Goal: Find specific page/section: Find specific page/section

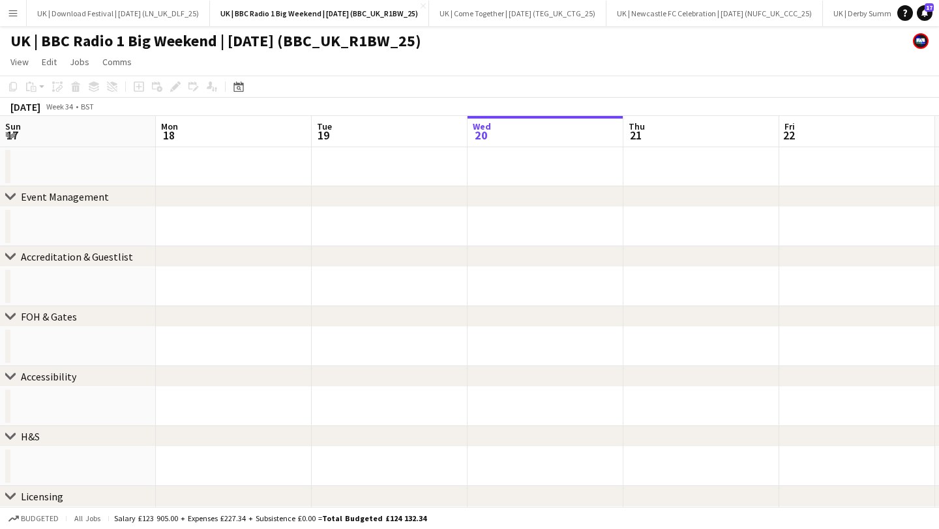
scroll to position [0, 312]
click at [16, 10] on app-icon "Menu" at bounding box center [13, 13] width 10 height 10
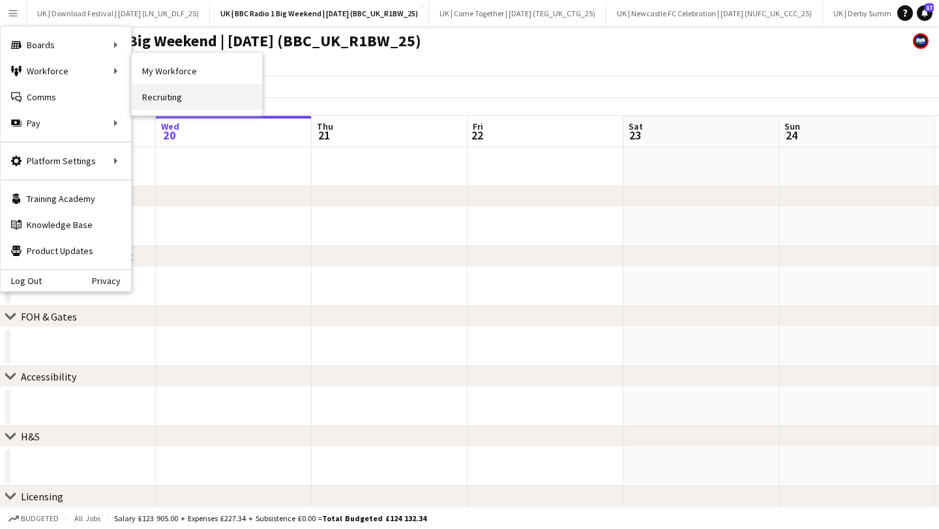
click at [170, 98] on link "Recruiting" at bounding box center [197, 97] width 130 height 26
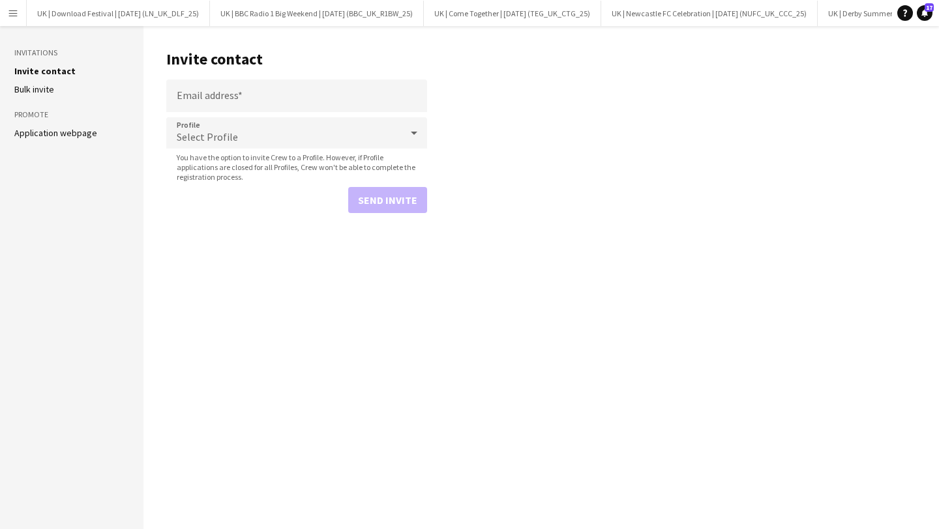
click at [16, 14] on app-icon "Menu" at bounding box center [13, 13] width 10 height 10
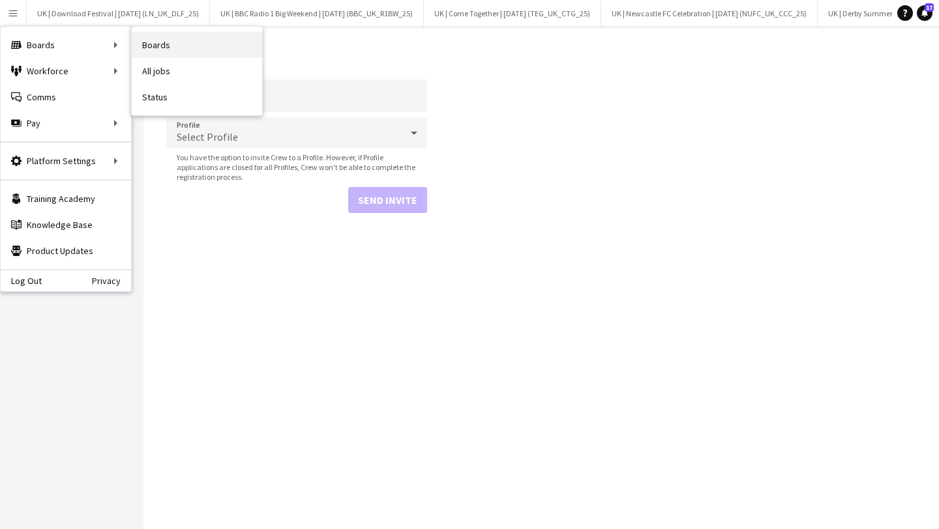
click at [159, 48] on link "Boards" at bounding box center [197, 45] width 130 height 26
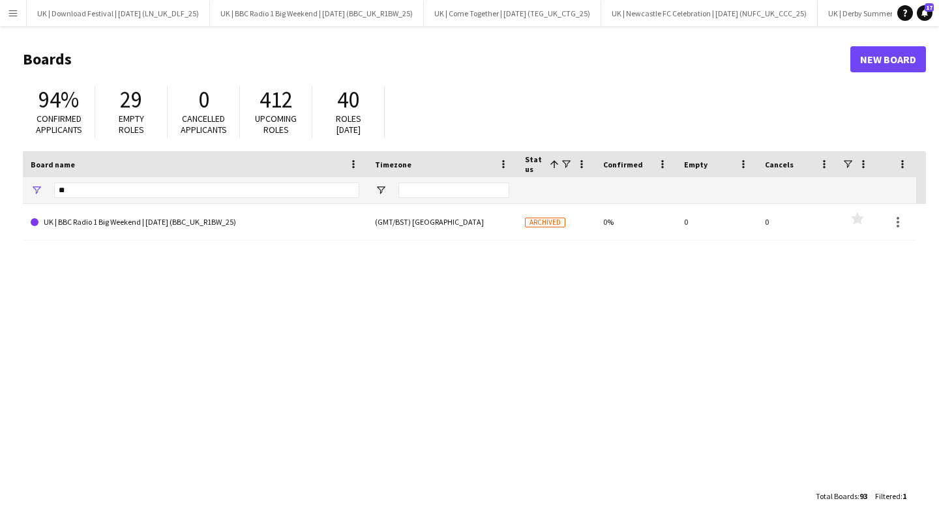
click at [18, 23] on button "Menu" at bounding box center [13, 13] width 26 height 26
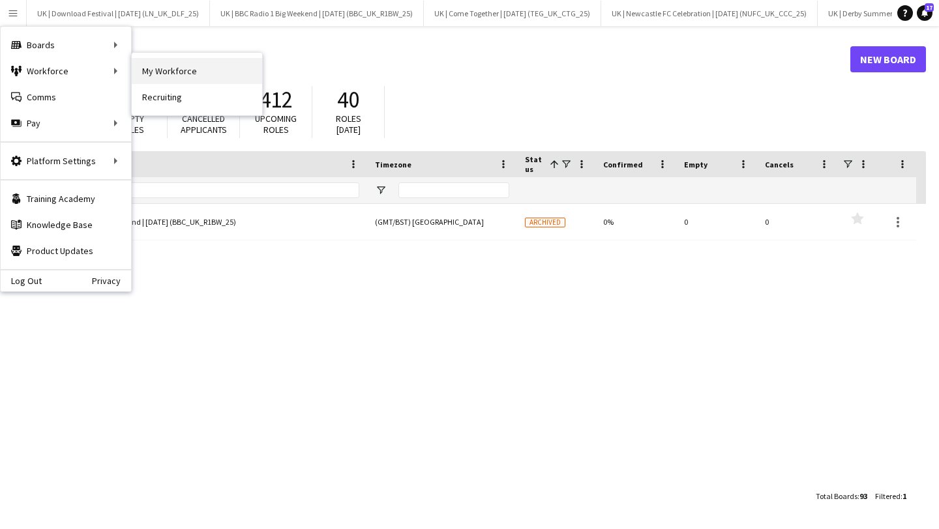
click at [158, 74] on link "My Workforce" at bounding box center [197, 71] width 130 height 26
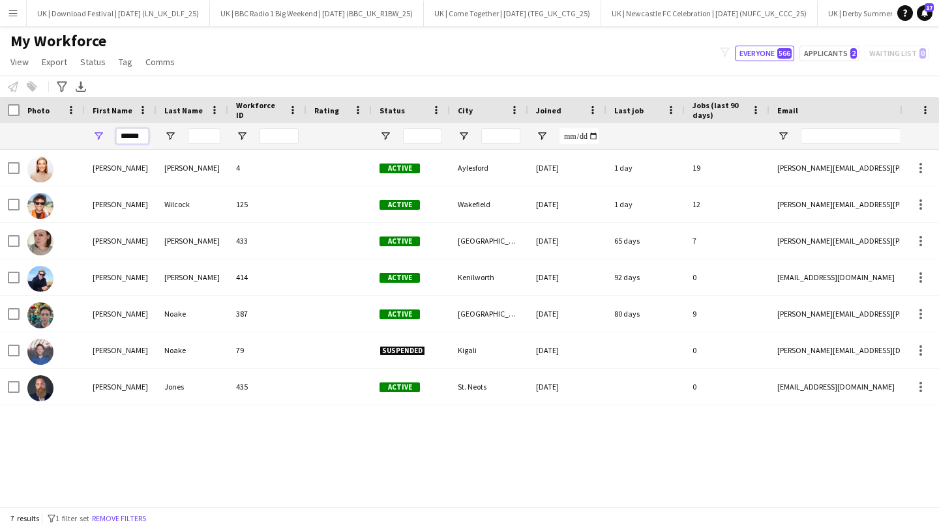
click at [130, 134] on input "******" at bounding box center [132, 136] width 33 height 16
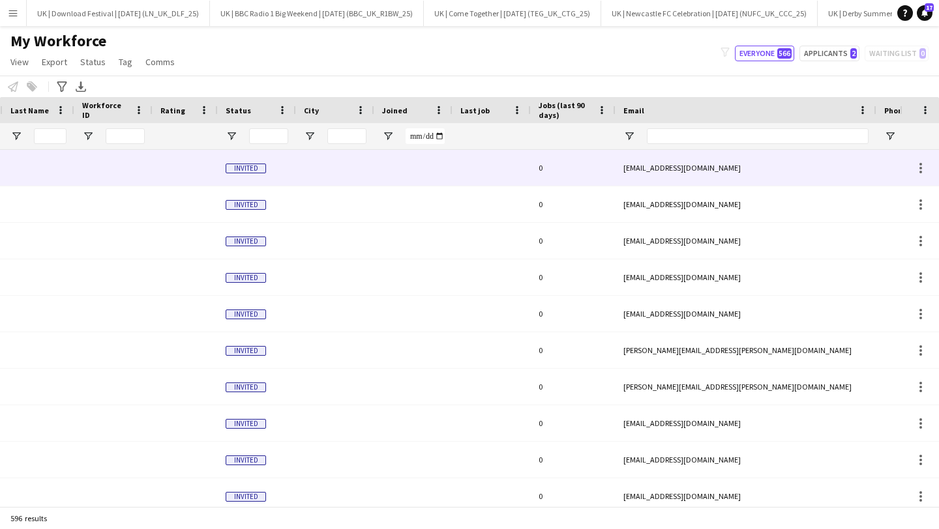
scroll to position [0, 200]
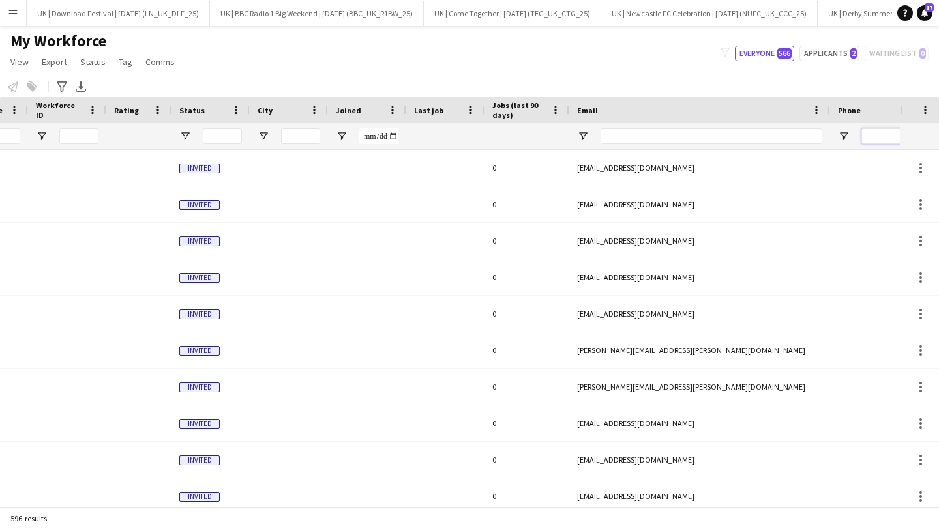
click at [884, 137] on input "Phone Filter Input" at bounding box center [925, 136] width 128 height 16
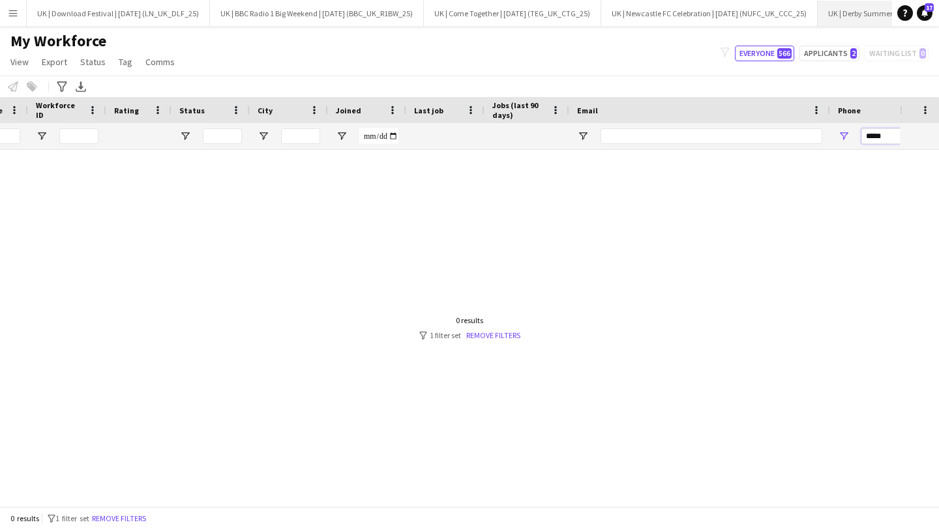
type input "*****"
